Goal: Task Accomplishment & Management: Use online tool/utility

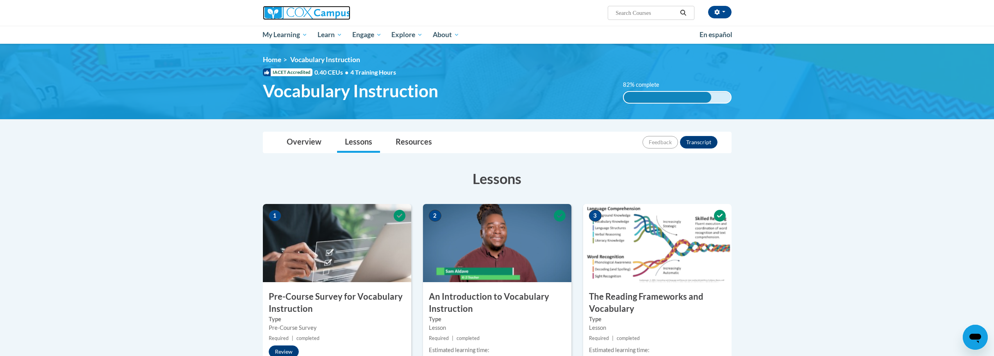
click at [316, 15] on img at bounding box center [306, 13] width 87 height 14
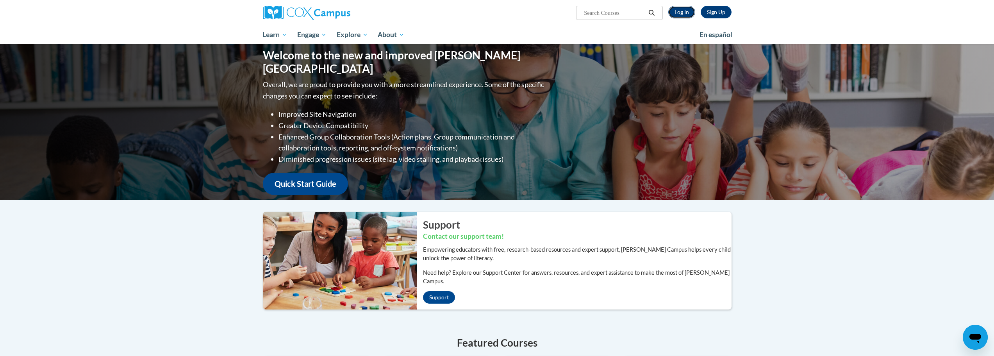
click at [683, 11] on link "Log In" at bounding box center [681, 12] width 27 height 12
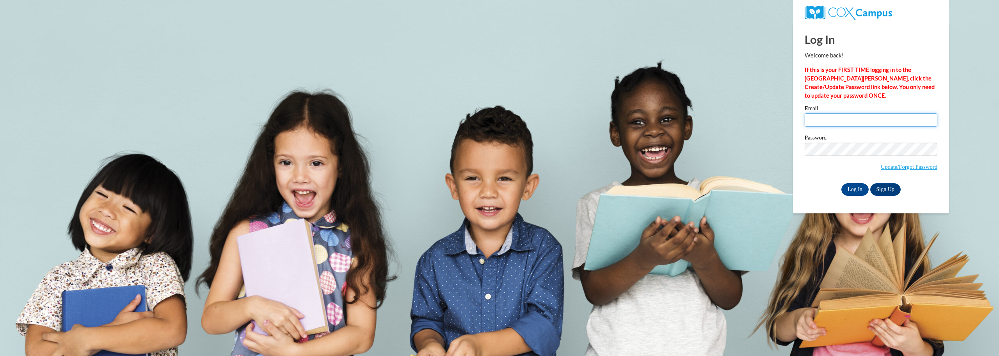
click at [847, 117] on input "Email" at bounding box center [871, 119] width 133 height 13
type input "ajeffries@kippatl.org"
click at [851, 186] on input "Log In" at bounding box center [855, 189] width 27 height 12
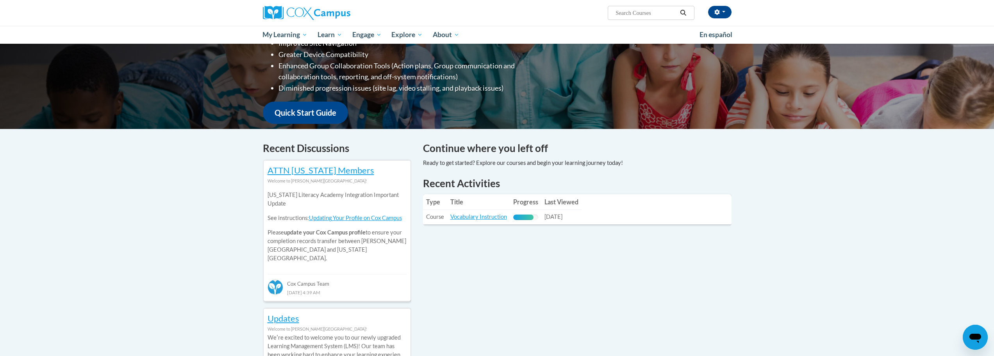
scroll to position [156, 0]
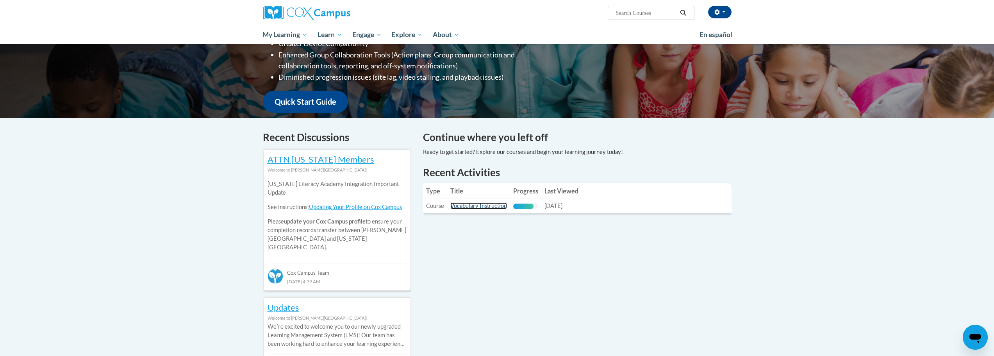
click at [477, 205] on link "Vocabulary Instruction" at bounding box center [478, 205] width 57 height 7
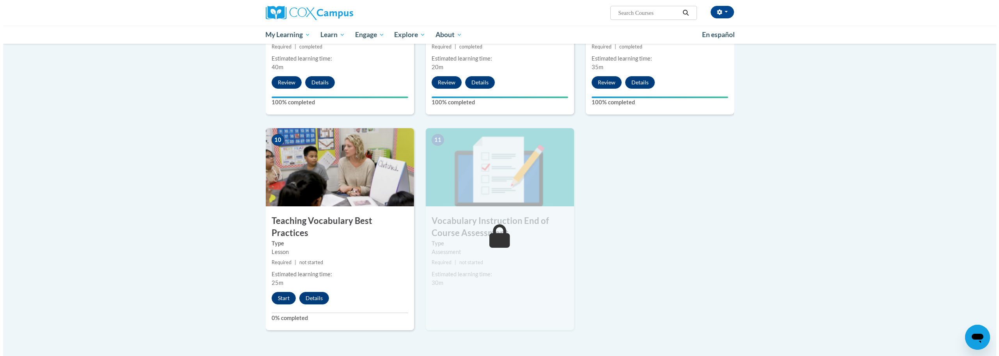
scroll to position [768, 0]
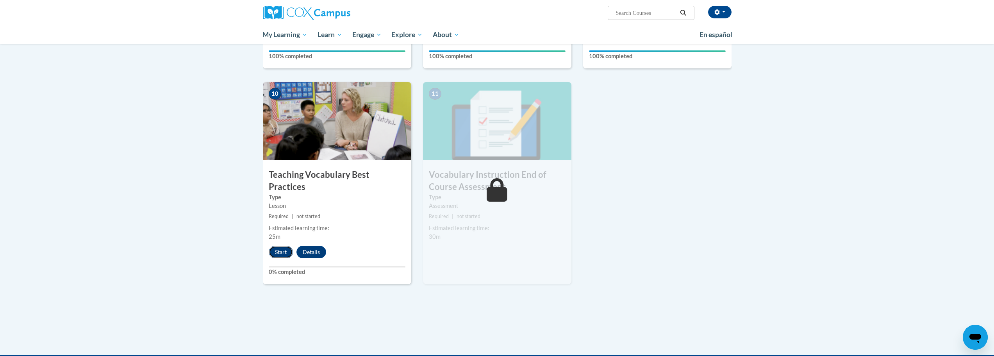
click at [278, 246] on button "Start" at bounding box center [281, 252] width 24 height 12
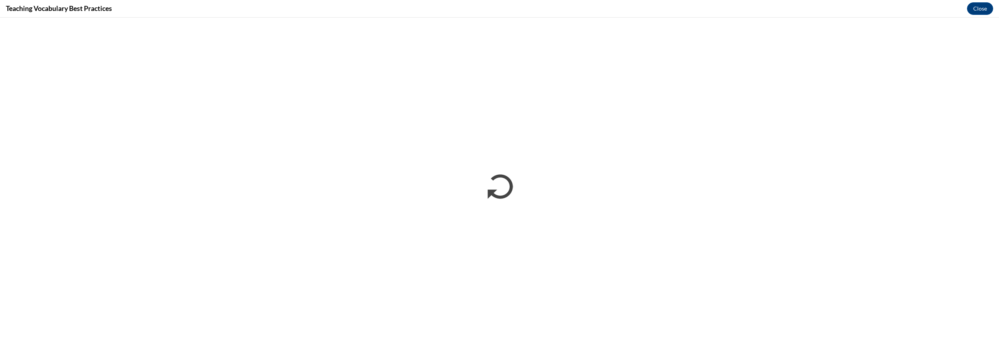
scroll to position [0, 0]
